Goal: Transaction & Acquisition: Purchase product/service

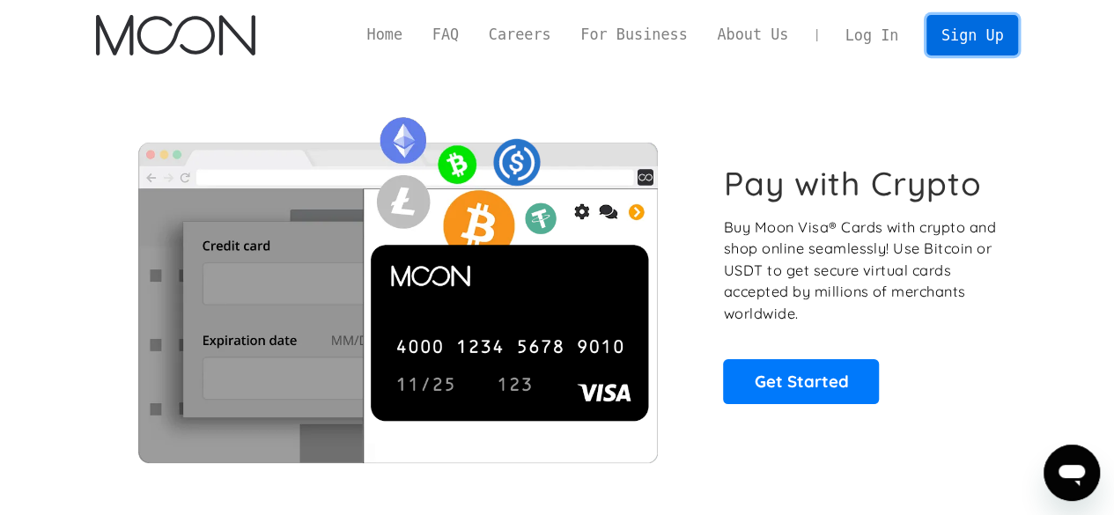
click at [972, 40] on link "Sign Up" at bounding box center [972, 35] width 92 height 40
click at [958, 47] on link "Sign Up" at bounding box center [972, 35] width 92 height 40
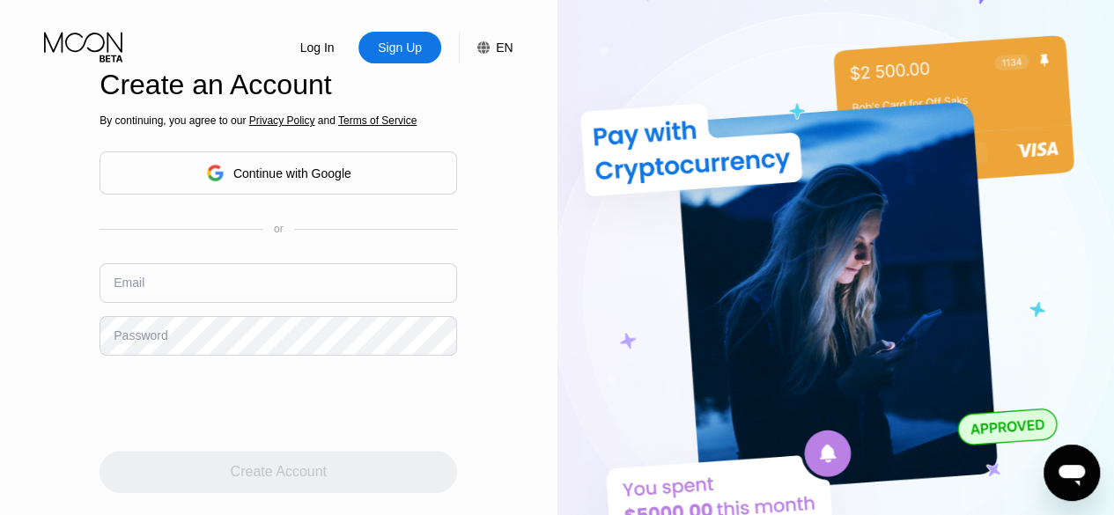
click at [249, 279] on input "text" at bounding box center [277, 283] width 357 height 40
paste input "bobisanto@edumail.su"
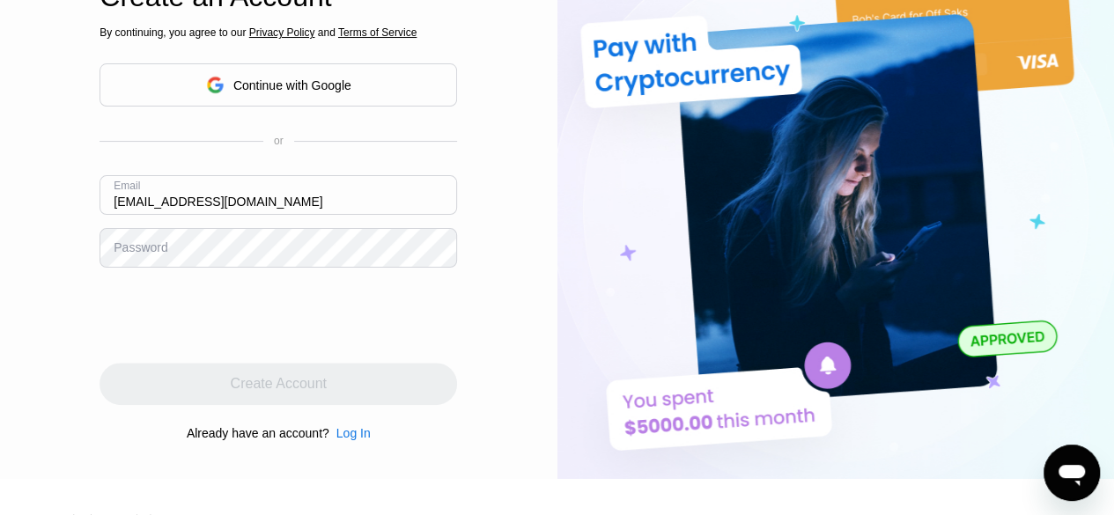
type input "bobisanto@edumail.su"
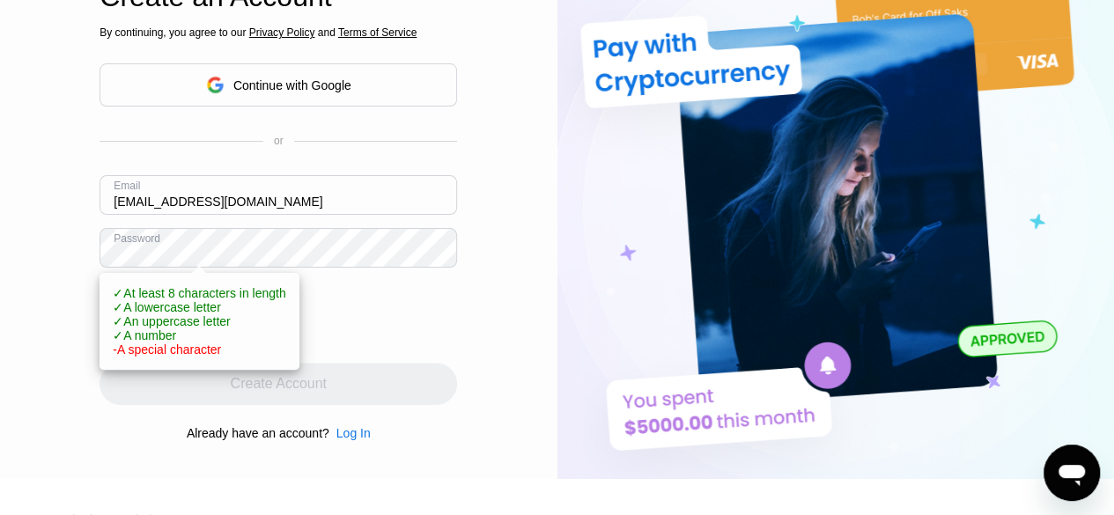
click at [0, 274] on div "Log In Sign Up EN Language English Save Create an Account By continuing, you ag…" at bounding box center [278, 195] width 557 height 567
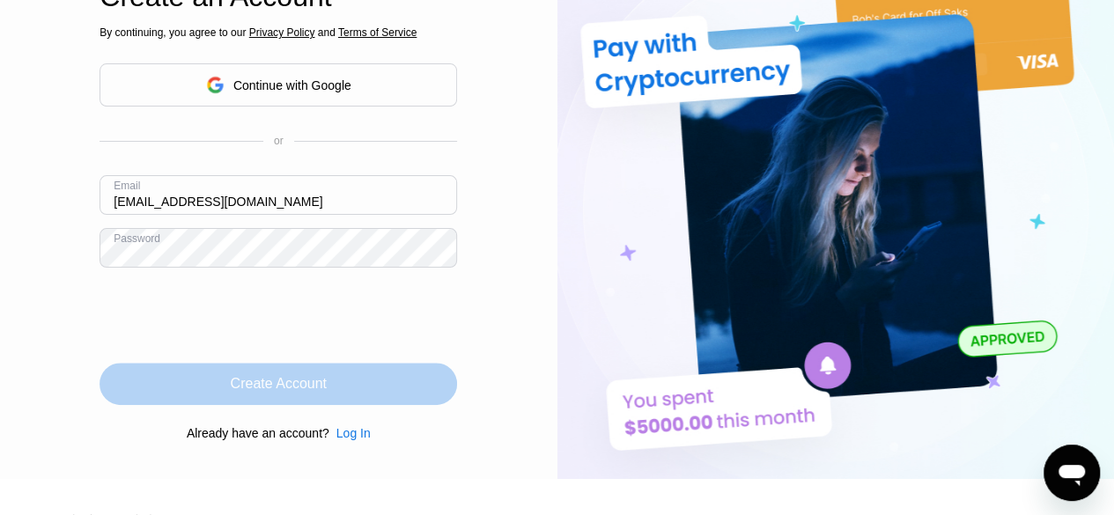
click at [311, 393] on div "Create Account" at bounding box center [279, 384] width 96 height 18
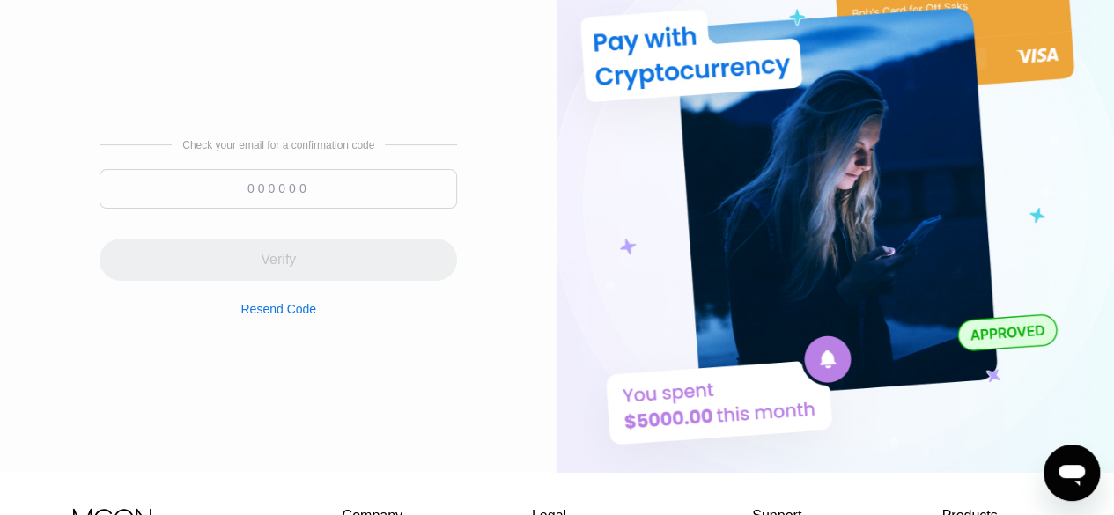
scroll to position [0, 0]
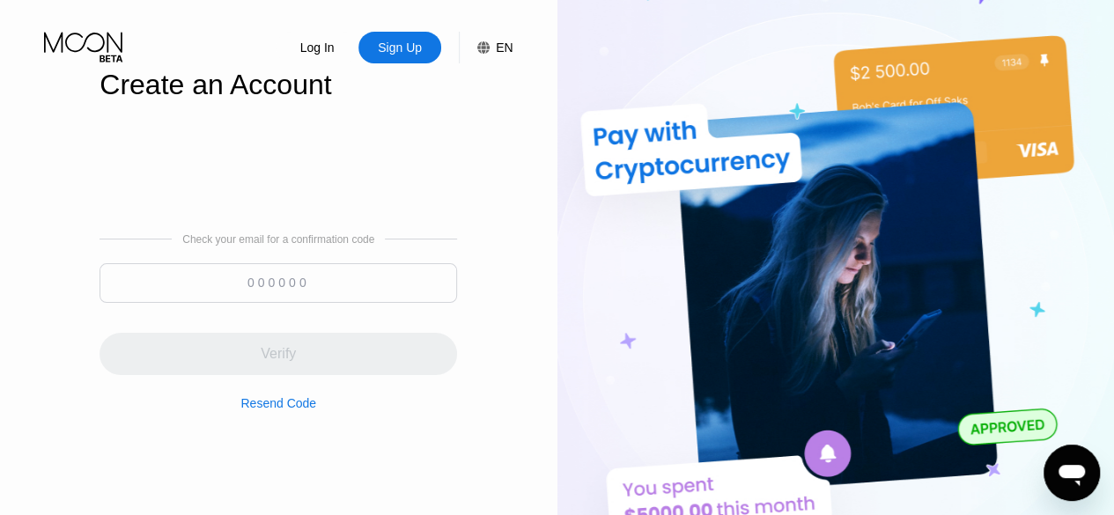
click at [283, 280] on input at bounding box center [277, 283] width 357 height 40
paste input "499616"
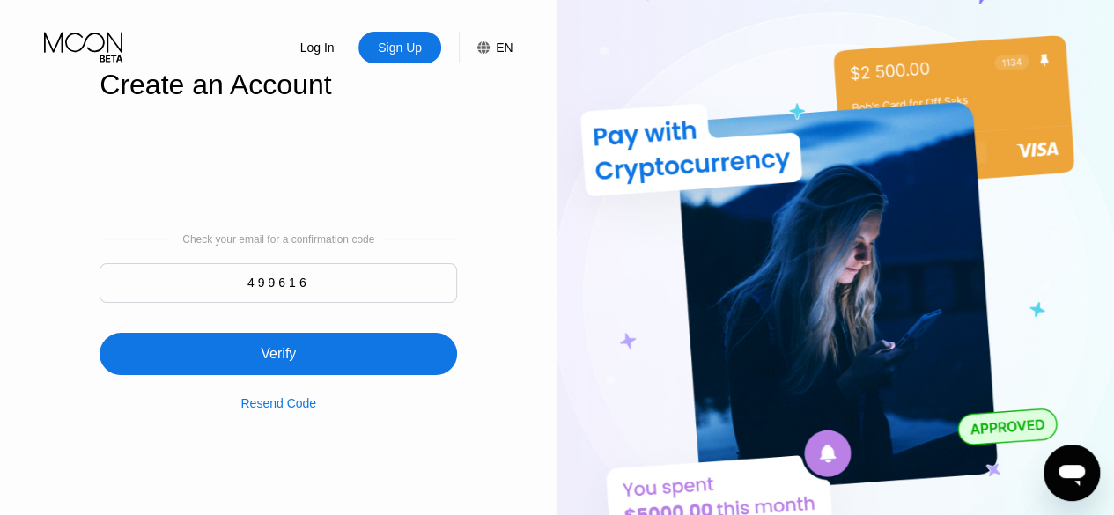
type input "499616"
click at [293, 348] on div "Verify" at bounding box center [278, 354] width 35 height 18
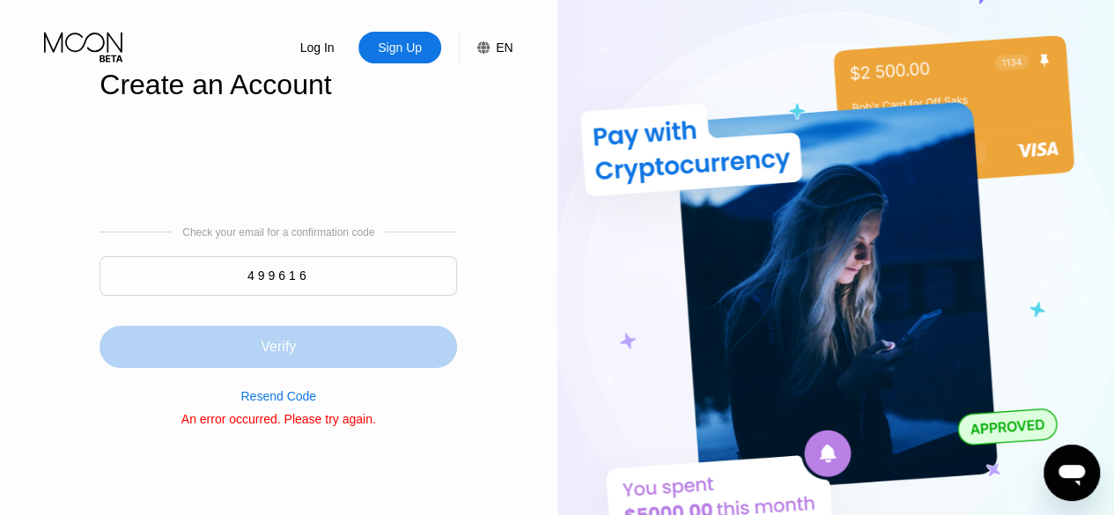
click at [386, 345] on div "Verify" at bounding box center [277, 347] width 357 height 42
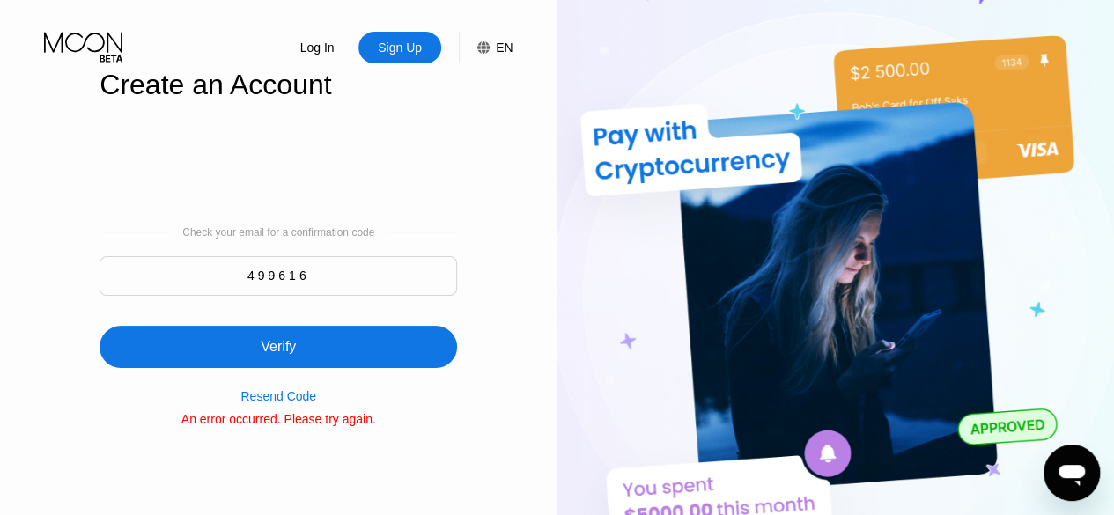
click at [411, 63] on div "Sign Up" at bounding box center [399, 48] width 83 height 32
click at [405, 49] on div "Sign Up" at bounding box center [400, 48] width 48 height 18
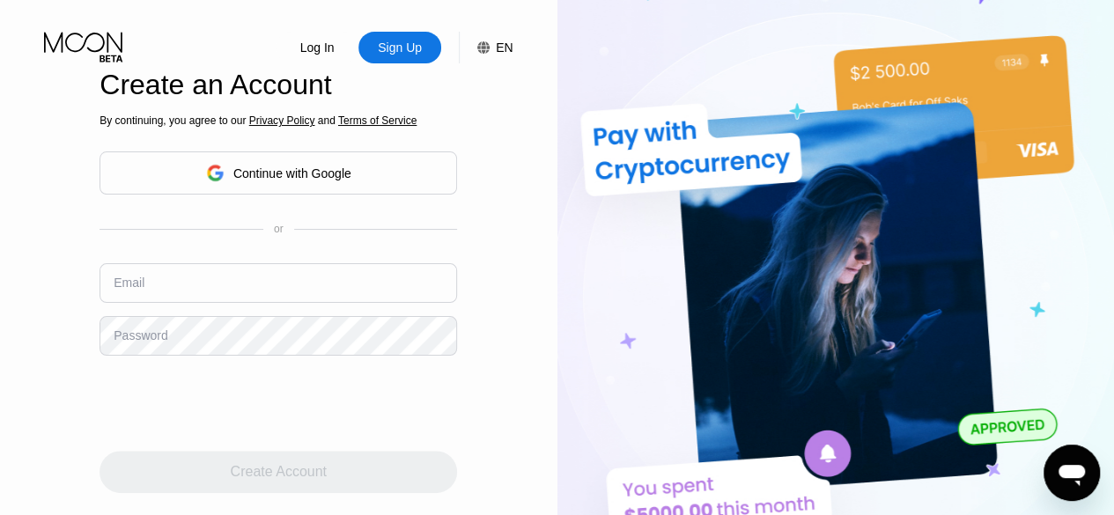
type input "bobisanto@edumail.su"
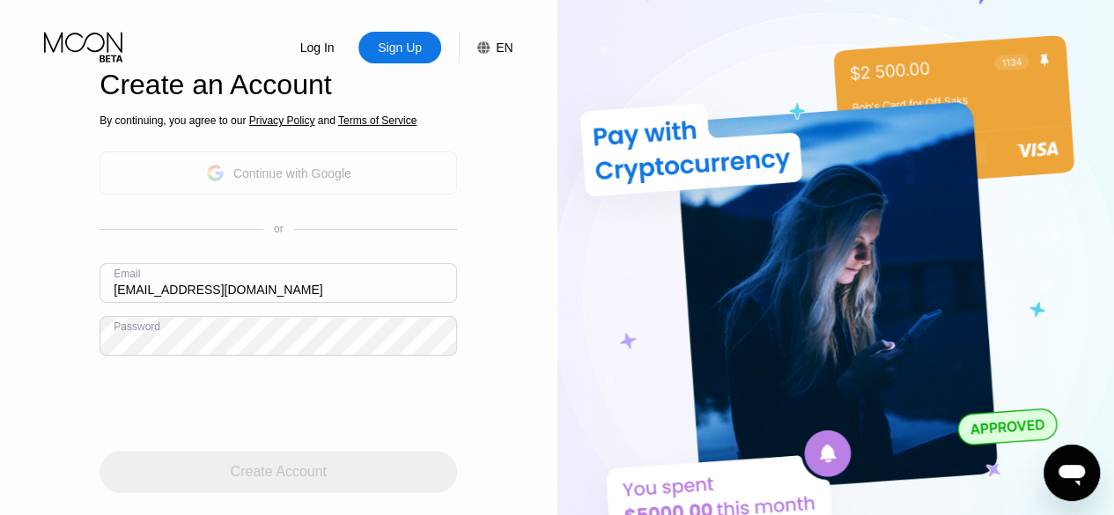
click at [406, 175] on div "Continue with Google" at bounding box center [277, 172] width 357 height 43
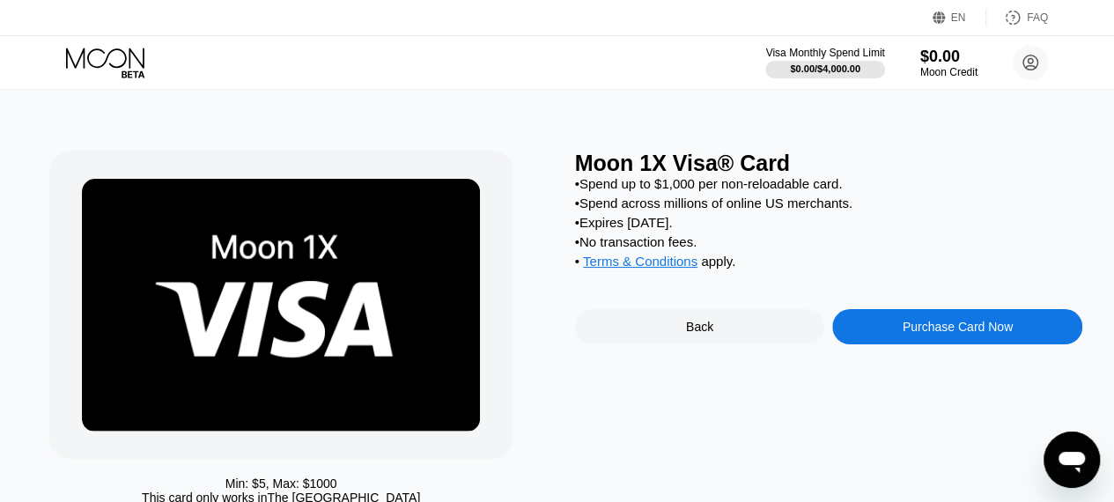
click at [114, 60] on icon at bounding box center [107, 63] width 82 height 31
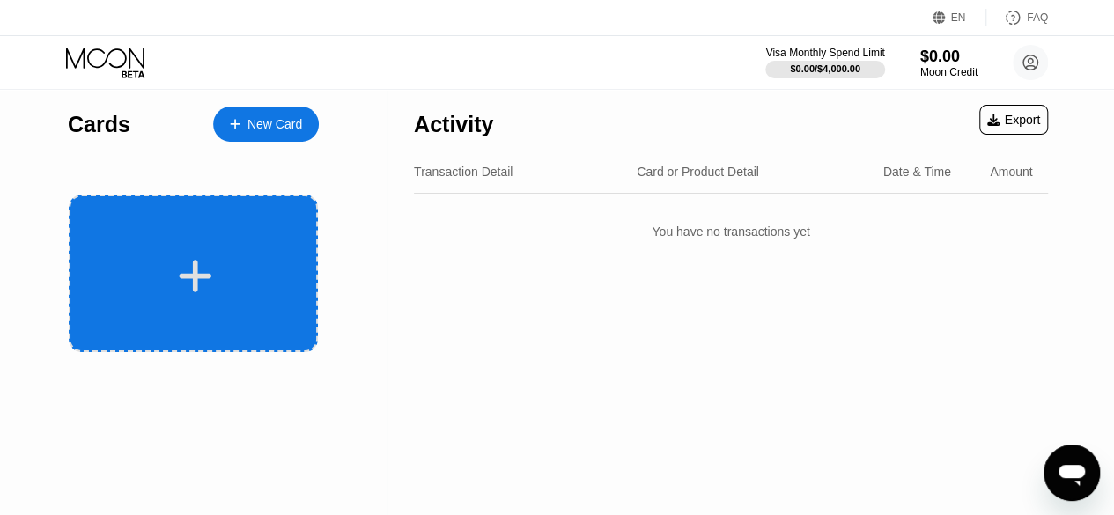
click at [218, 305] on div at bounding box center [193, 274] width 249 height 158
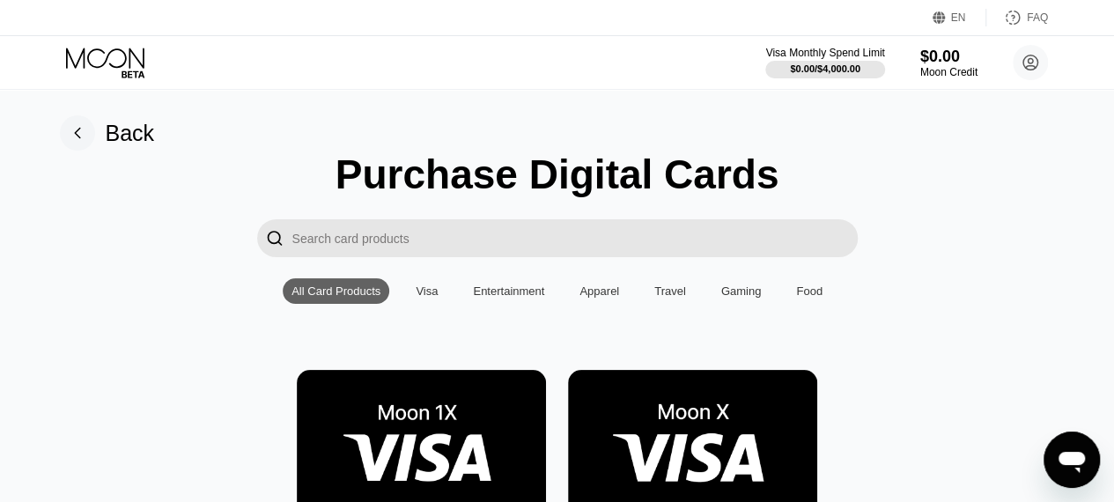
click at [427, 297] on div "Visa" at bounding box center [426, 290] width 22 height 13
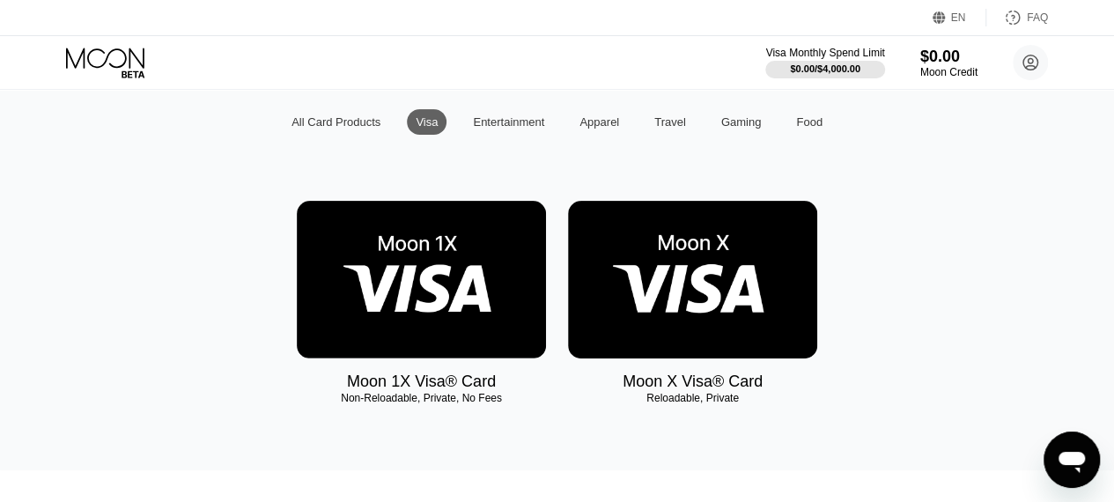
scroll to position [176, 0]
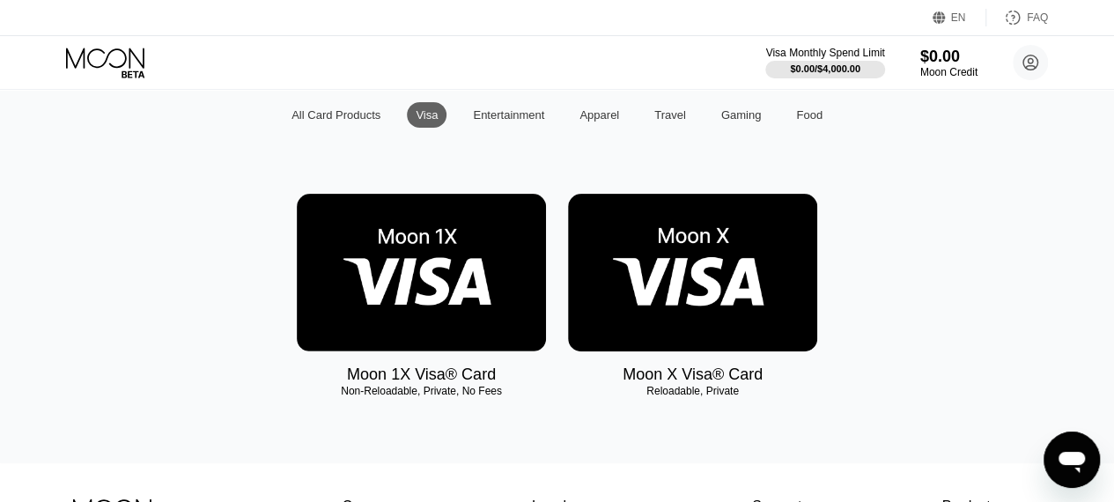
click at [349, 121] on div "All Card Products" at bounding box center [335, 114] width 89 height 13
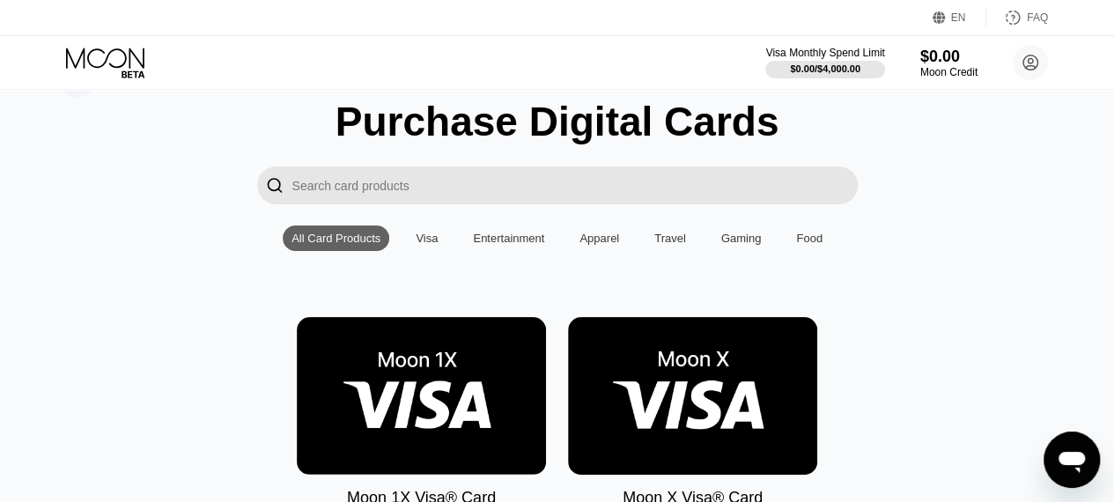
scroll to position [0, 0]
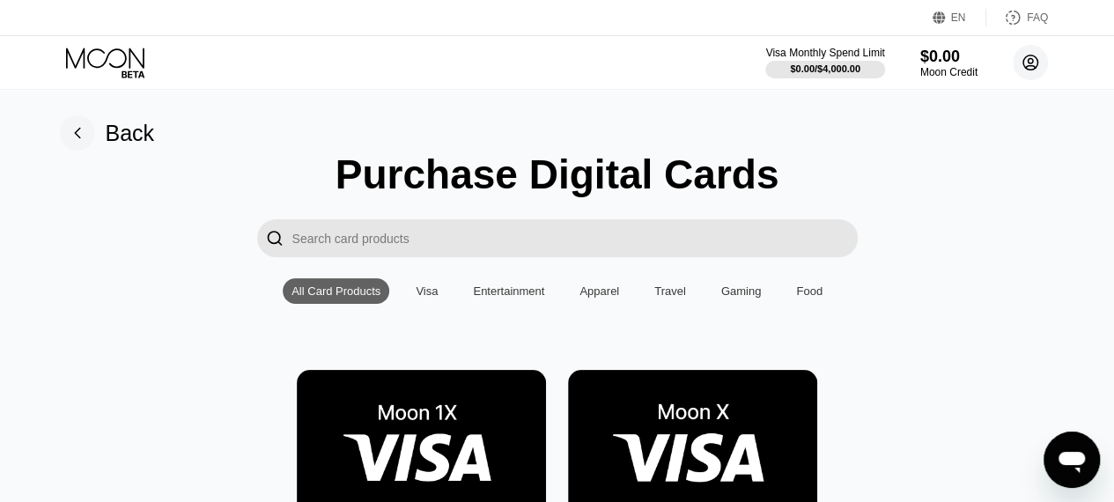
click at [1032, 60] on icon at bounding box center [1031, 63] width 10 height 10
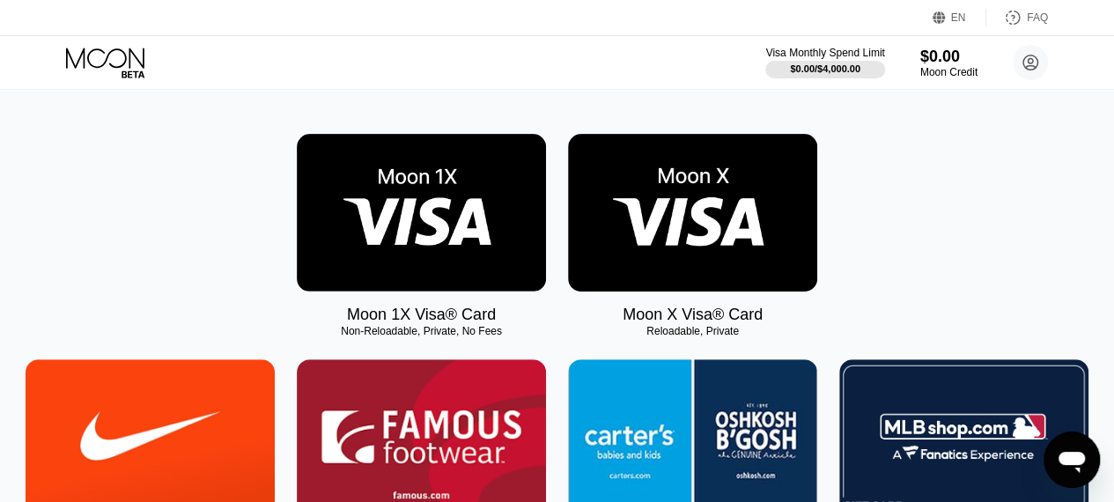
scroll to position [264, 0]
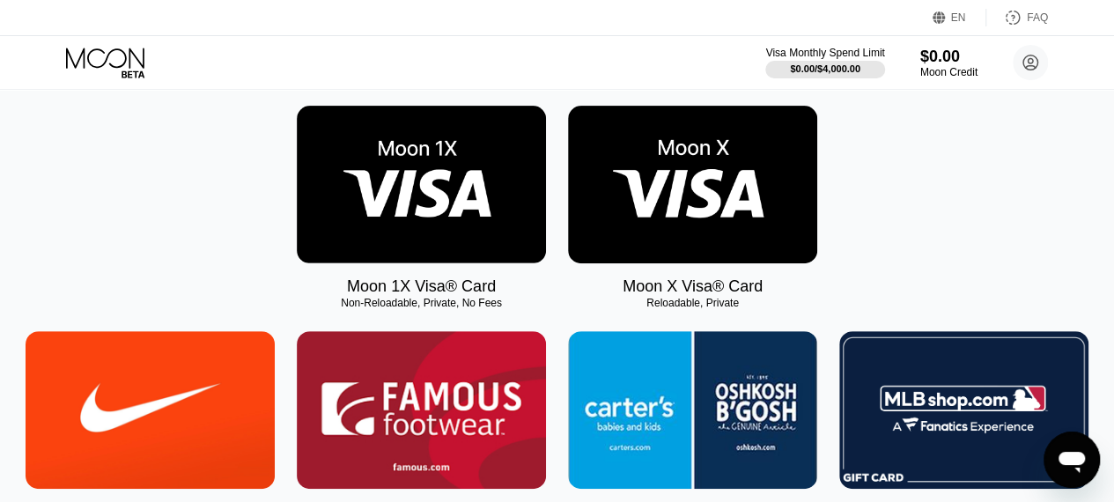
click at [707, 195] on img at bounding box center [692, 185] width 249 height 158
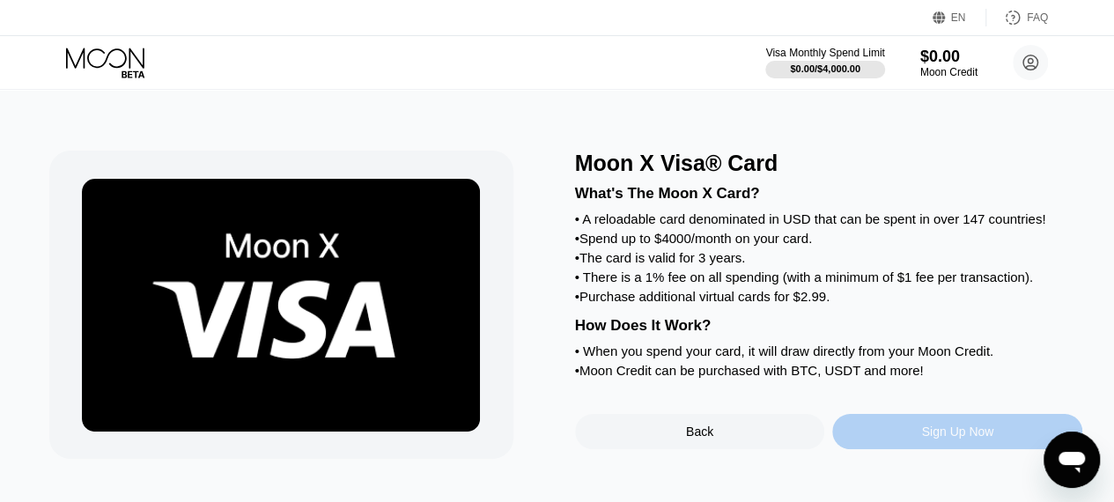
click at [908, 449] on div "Sign Up Now" at bounding box center [957, 431] width 250 height 35
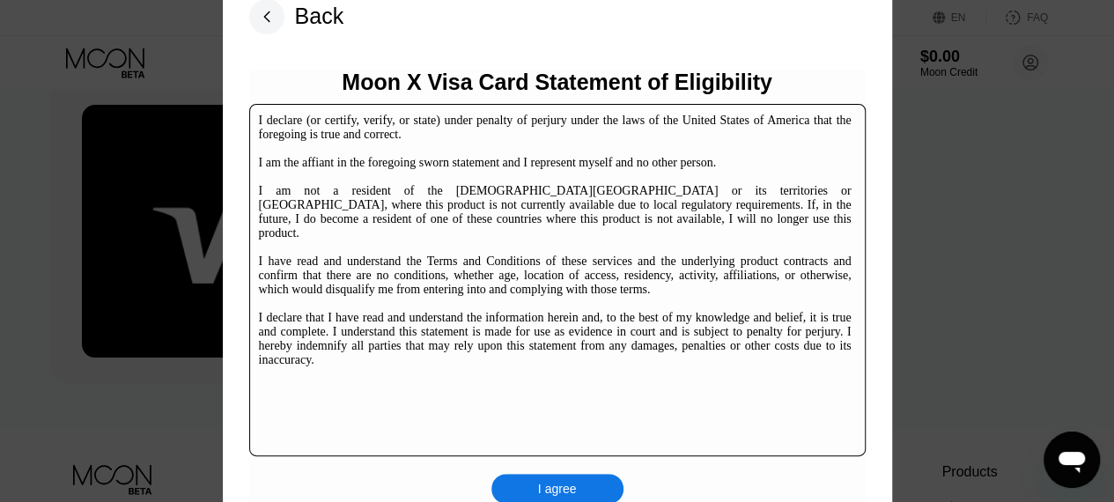
scroll to position [176, 0]
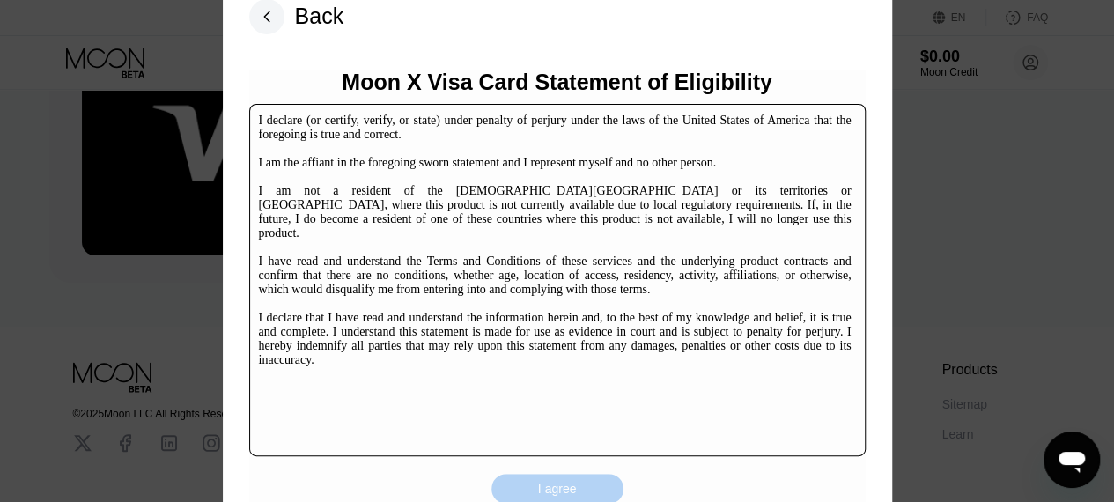
click at [571, 485] on div "I agree" at bounding box center [557, 489] width 39 height 16
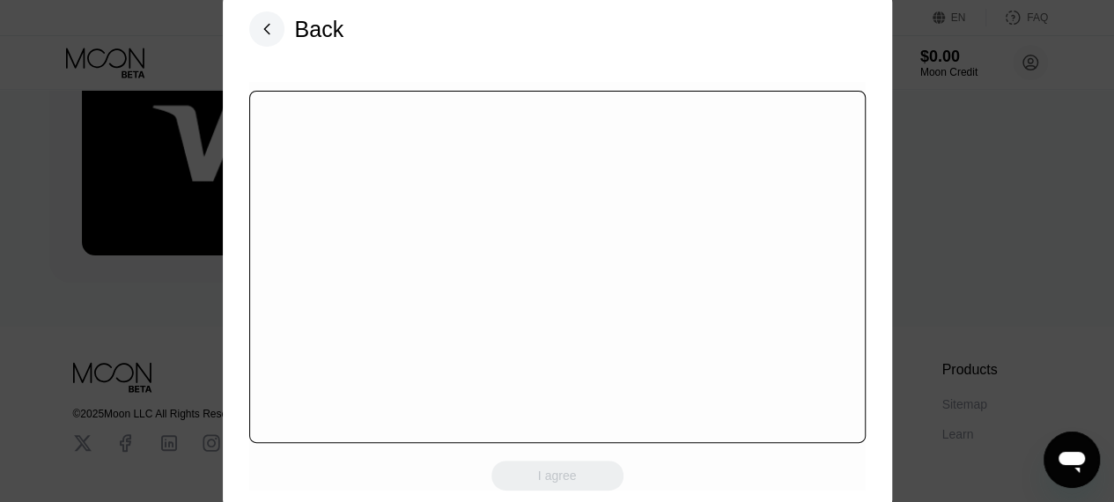
click at [597, 240] on div at bounding box center [557, 267] width 616 height 352
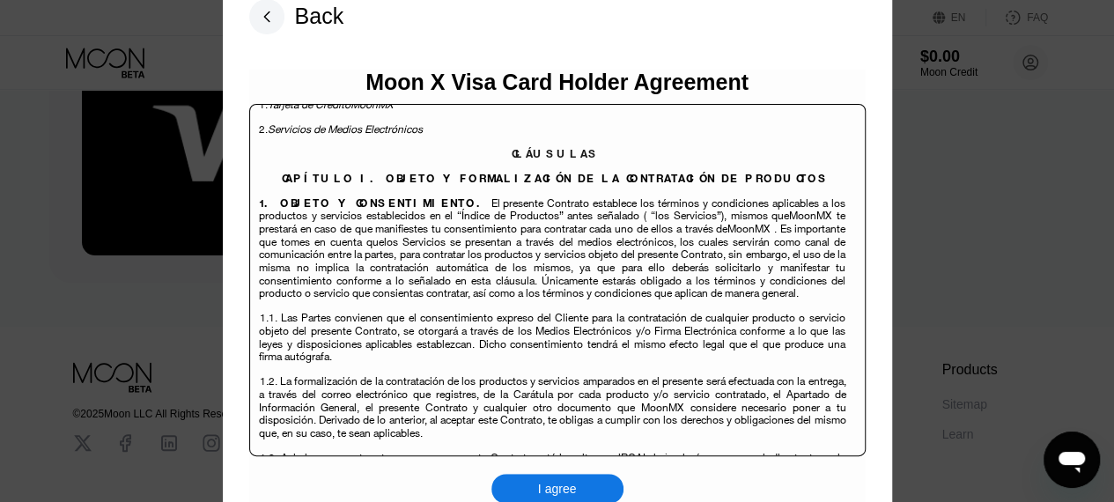
scroll to position [3169, 0]
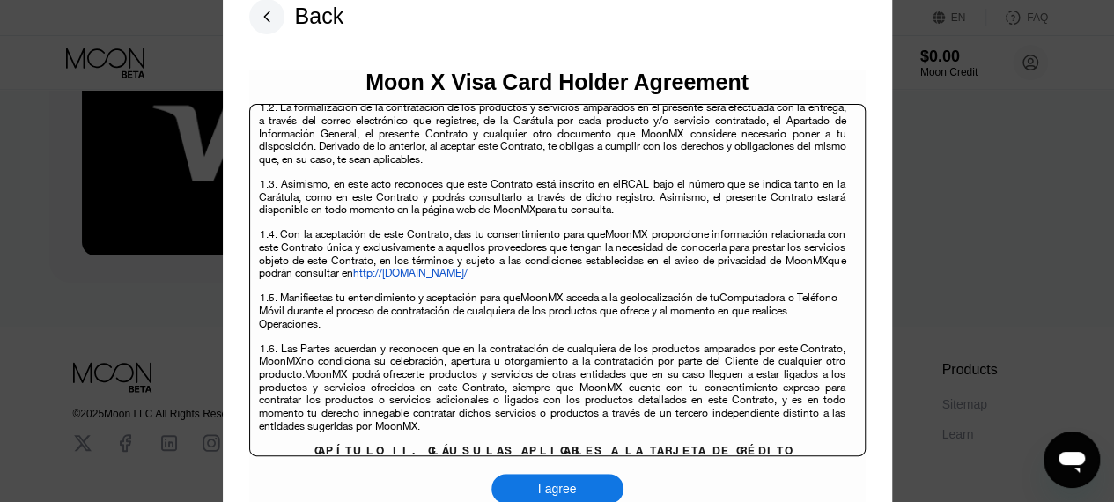
click at [556, 487] on div "I agree" at bounding box center [557, 489] width 39 height 16
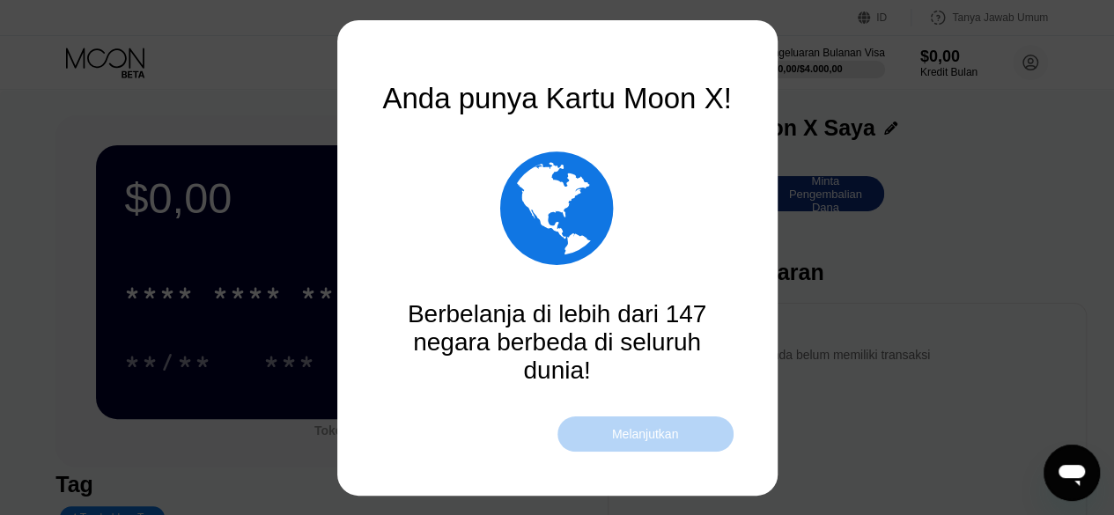
click at [658, 438] on font "Melanjutkan" at bounding box center [645, 434] width 67 height 14
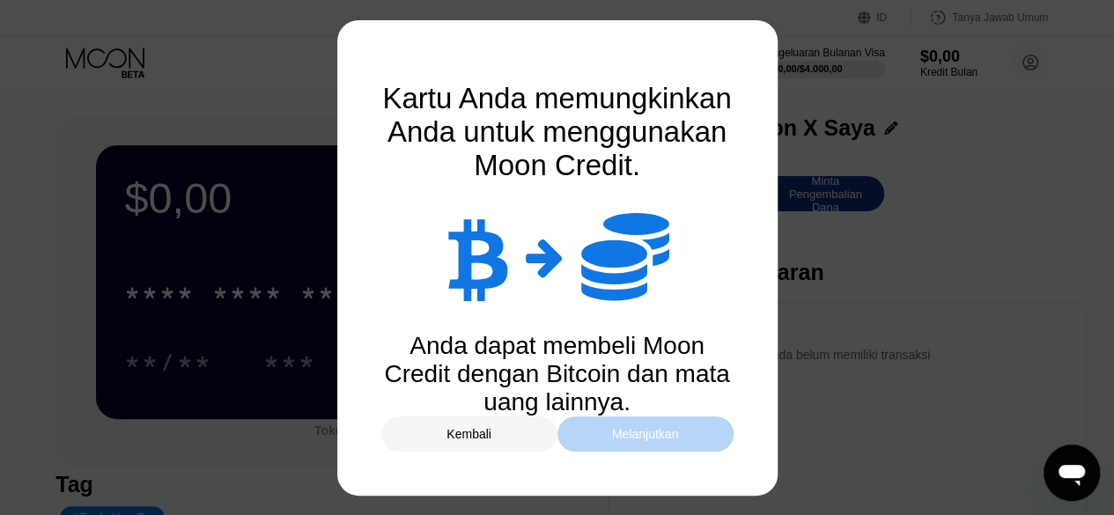
click at [659, 436] on font "Melanjutkan" at bounding box center [645, 434] width 67 height 14
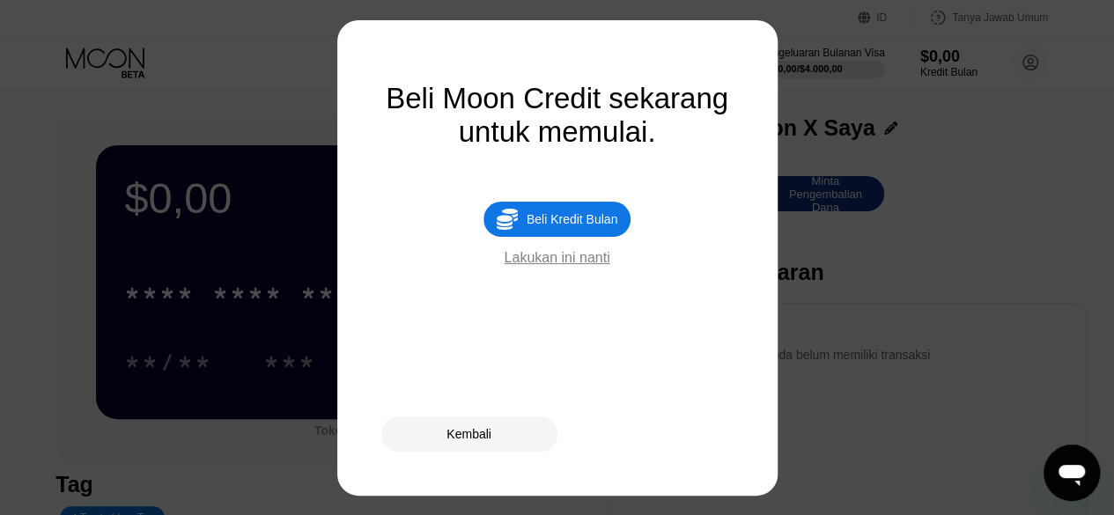
click at [583, 265] on font "Lakukan ini nanti" at bounding box center [557, 257] width 106 height 15
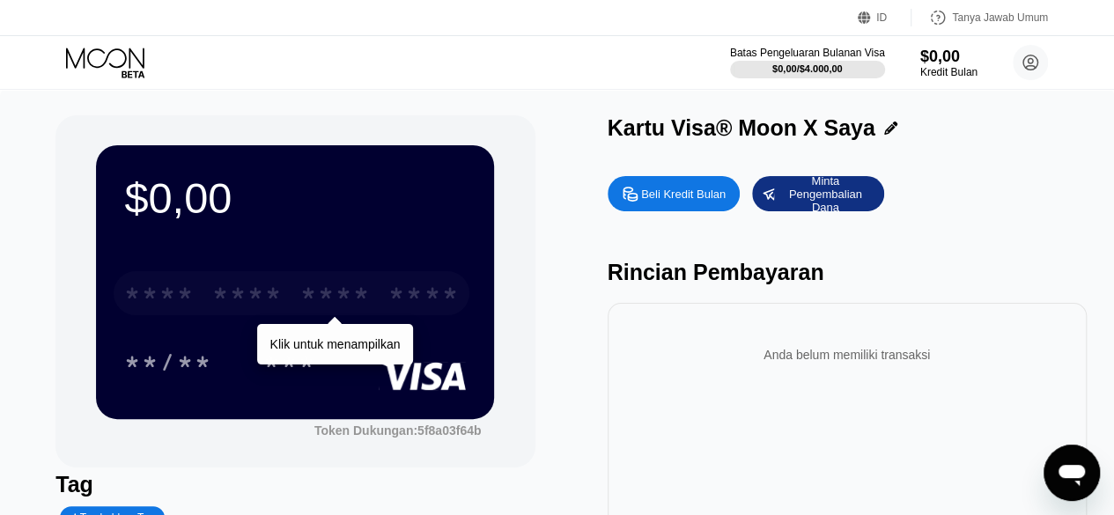
click at [283, 294] on div "* * * * * * * * * * * * ****" at bounding box center [292, 293] width 356 height 44
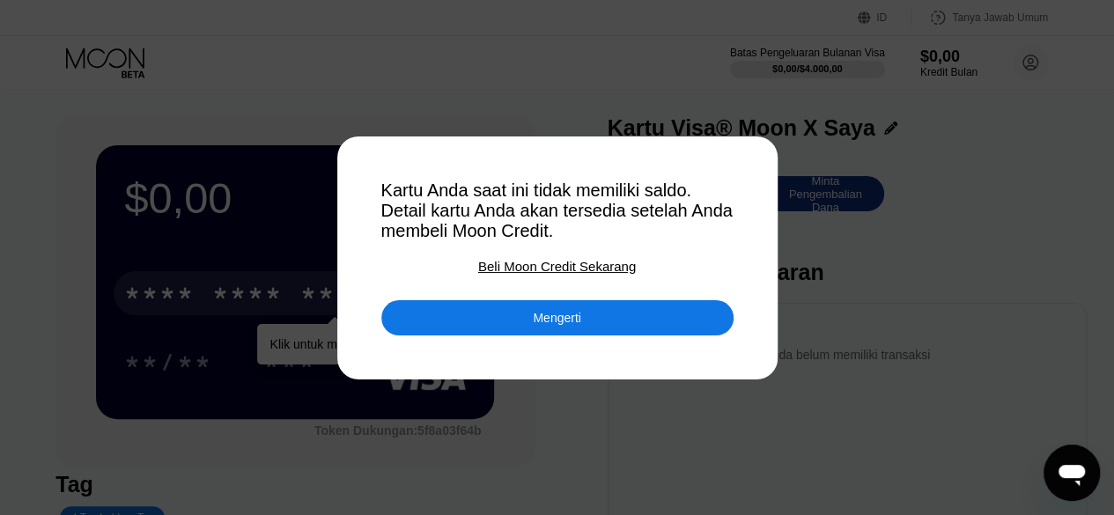
click at [556, 321] on font "Mengerti" at bounding box center [557, 318] width 48 height 14
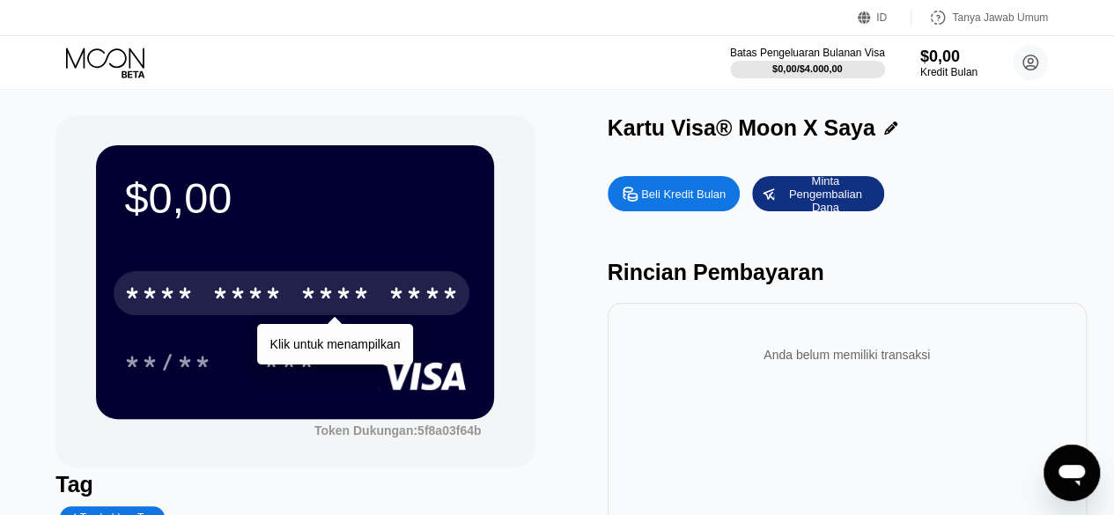
click at [204, 305] on div "* * * * * * * * * * * * ****" at bounding box center [292, 293] width 356 height 44
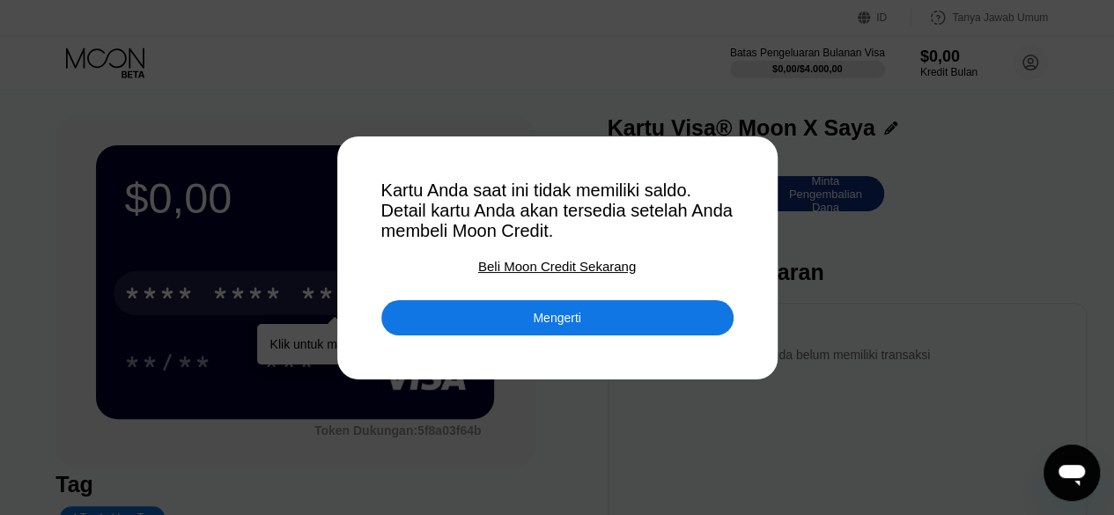
click at [569, 268] on font "Beli Moon Credit Sekarang" at bounding box center [557, 266] width 158 height 15
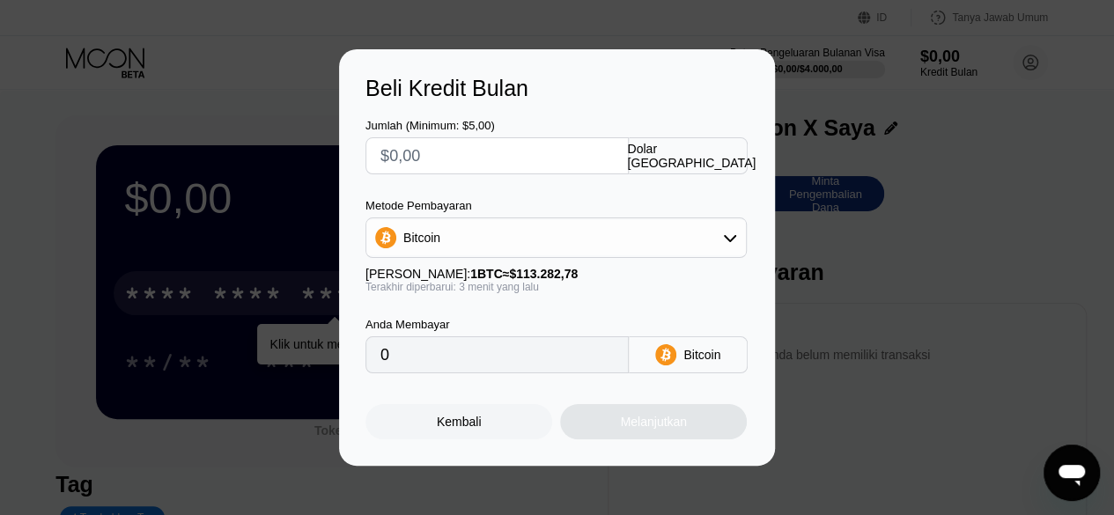
click at [622, 429] on div "Melanjutkan" at bounding box center [653, 421] width 187 height 35
click at [492, 429] on div "Kembali" at bounding box center [458, 421] width 187 height 35
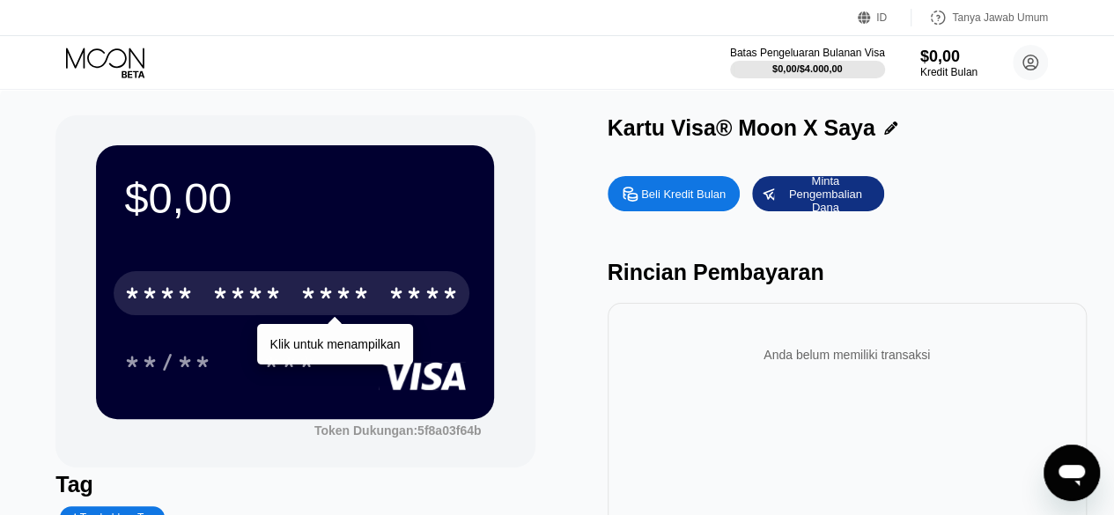
click at [354, 304] on div "* * * *" at bounding box center [335, 296] width 70 height 28
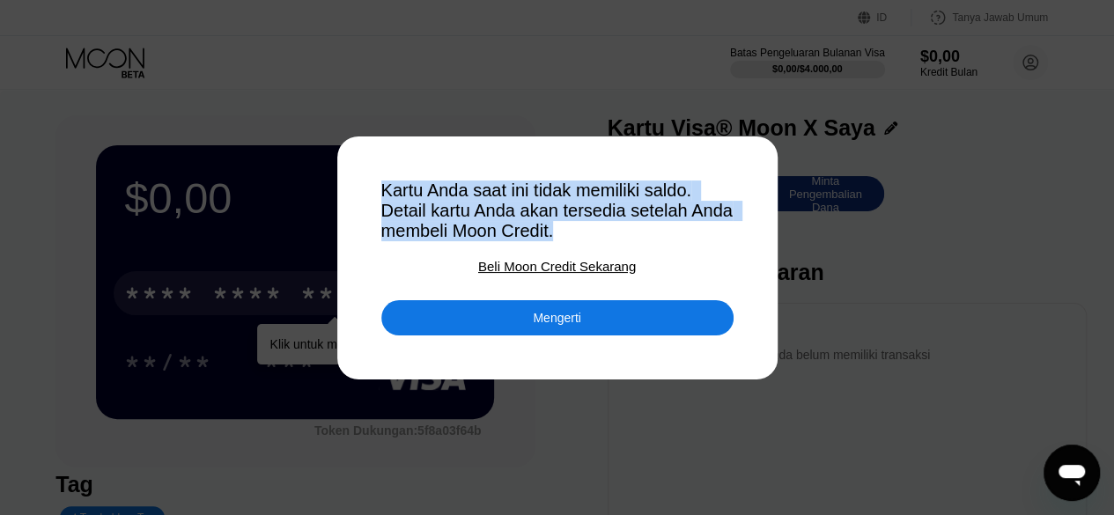
drag, startPoint x: 378, startPoint y: 189, endPoint x: 648, endPoint y: 233, distance: 273.8
click at [648, 233] on div "Kartu Anda saat ini tidak memiliki saldo. Detail kartu Anda akan tersedia setel…" at bounding box center [557, 257] width 1114 height 515
copy div "Kartu Anda saat ini tidak memiliki saldo. Detail kartu Anda akan tersedia setel…"
